Goal: Task Accomplishment & Management: Manage account settings

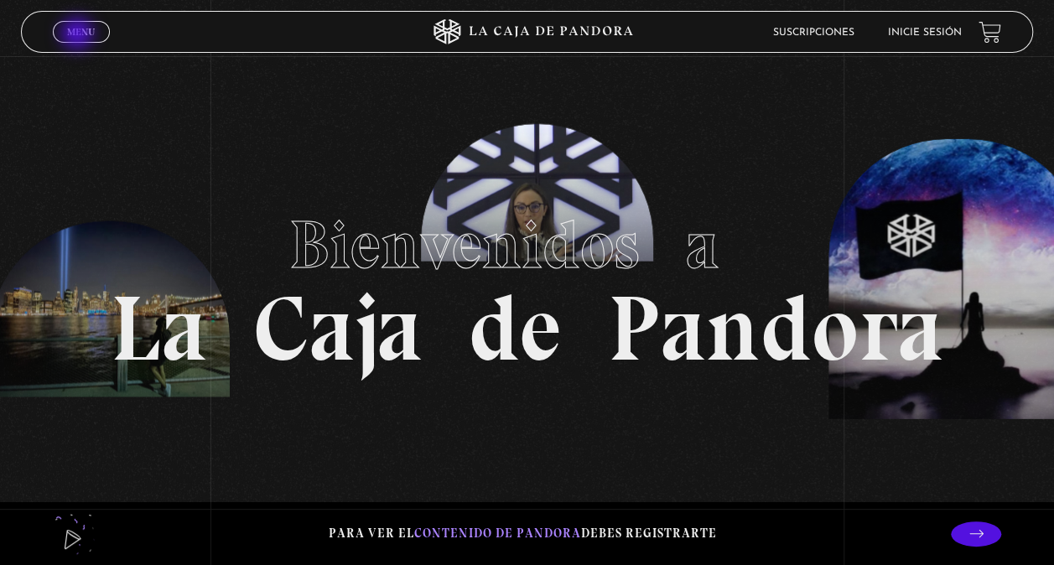
click at [79, 35] on span "Menu" at bounding box center [81, 32] width 28 height 10
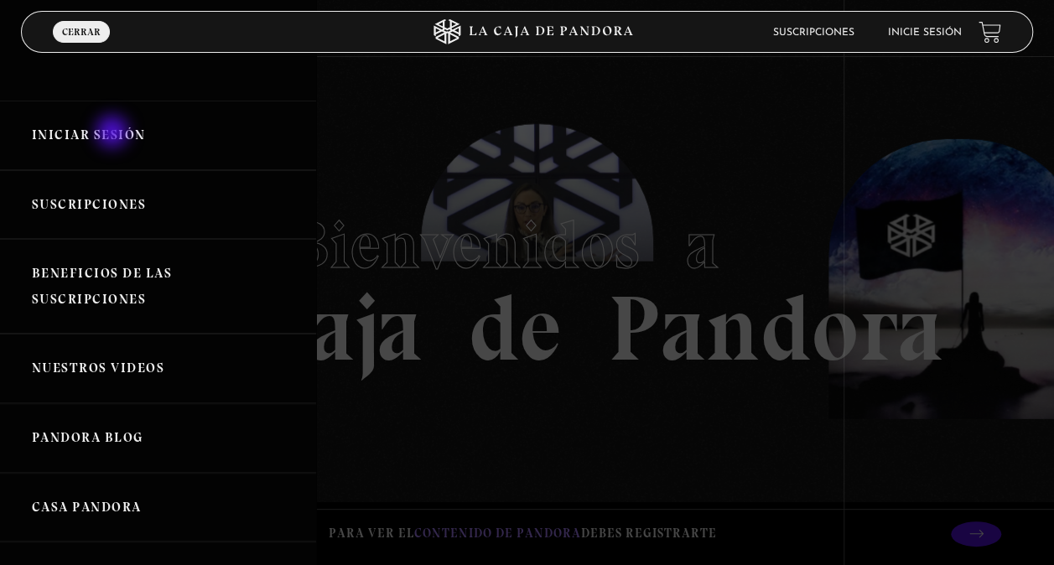
click at [114, 133] on link "Iniciar Sesión" at bounding box center [158, 136] width 316 height 70
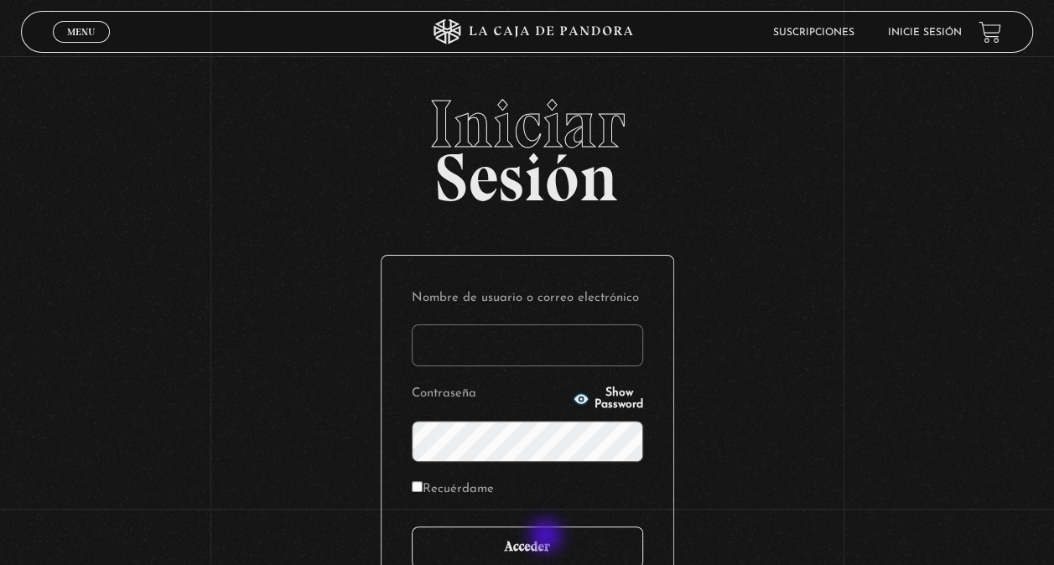
type input "floresa14"
click at [547, 538] on input "Acceder" at bounding box center [527, 547] width 231 height 42
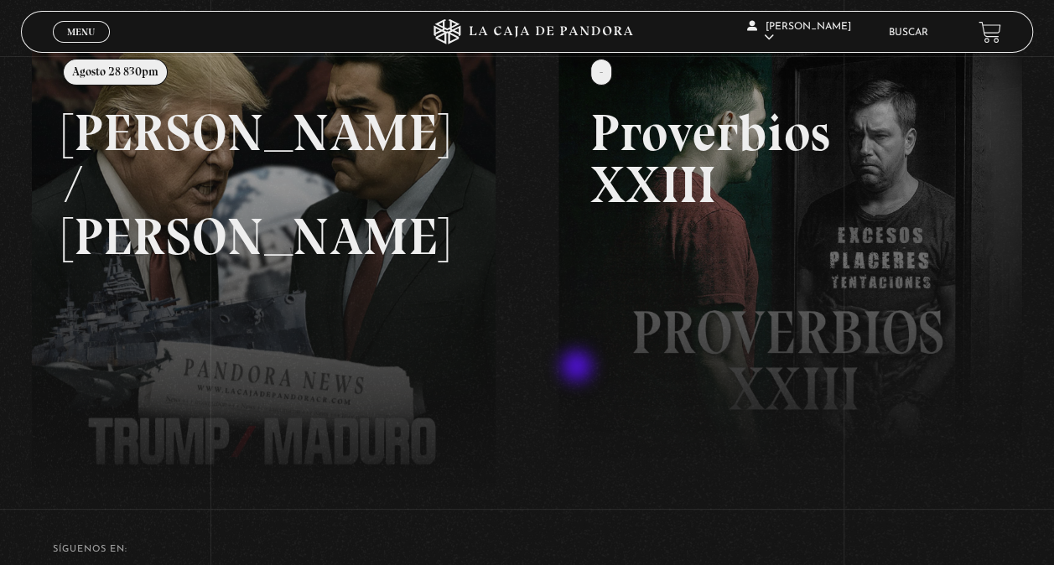
scroll to position [70, 0]
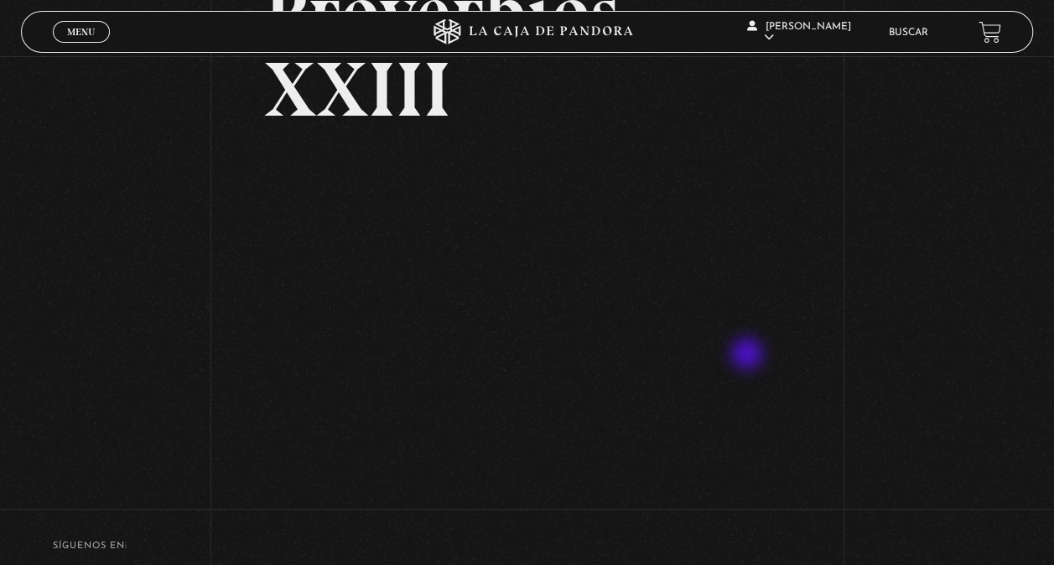
scroll to position [252, 0]
